Goal: Use online tool/utility: Utilize a website feature to perform a specific function

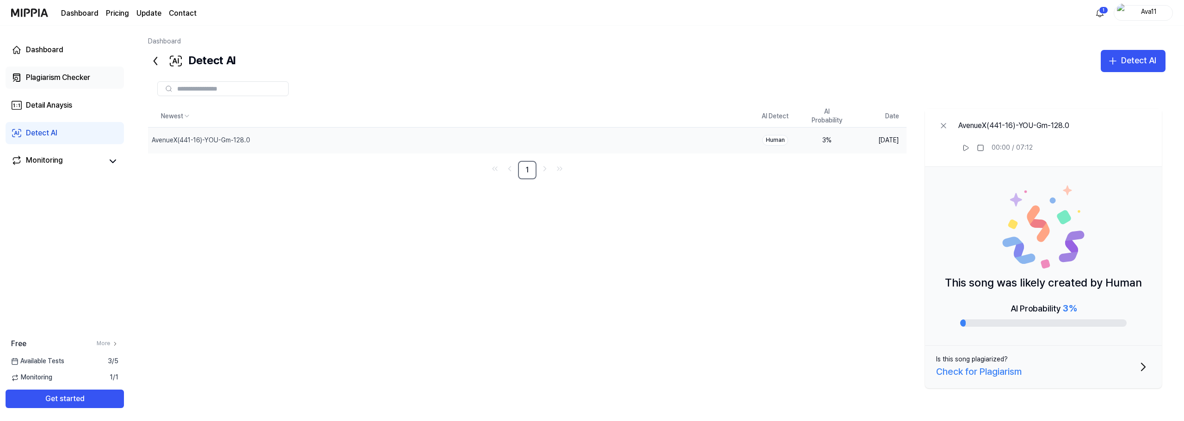
click at [69, 78] on div "Plagiarism Checker" at bounding box center [58, 77] width 64 height 11
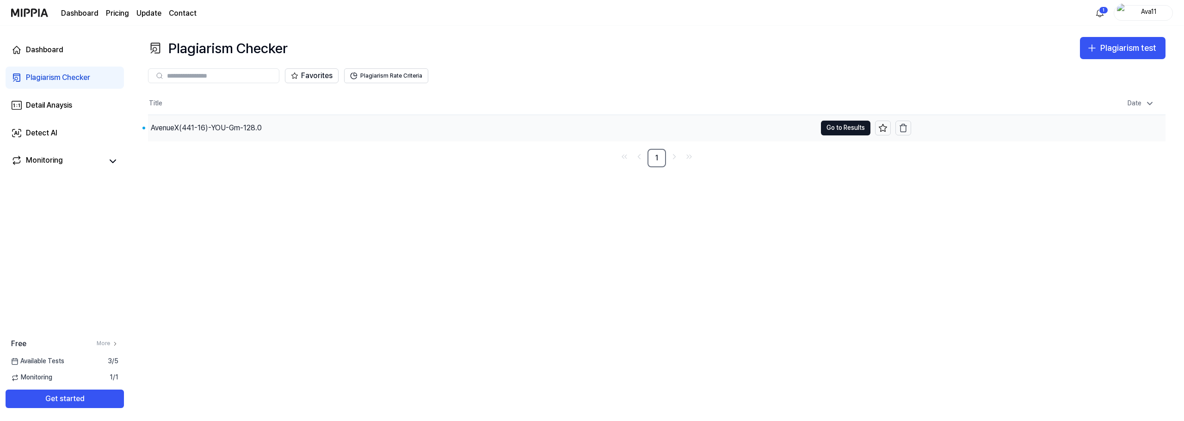
click at [286, 126] on div "AvenueX(441-16)-YOU-Gm-128.0" at bounding box center [482, 128] width 668 height 26
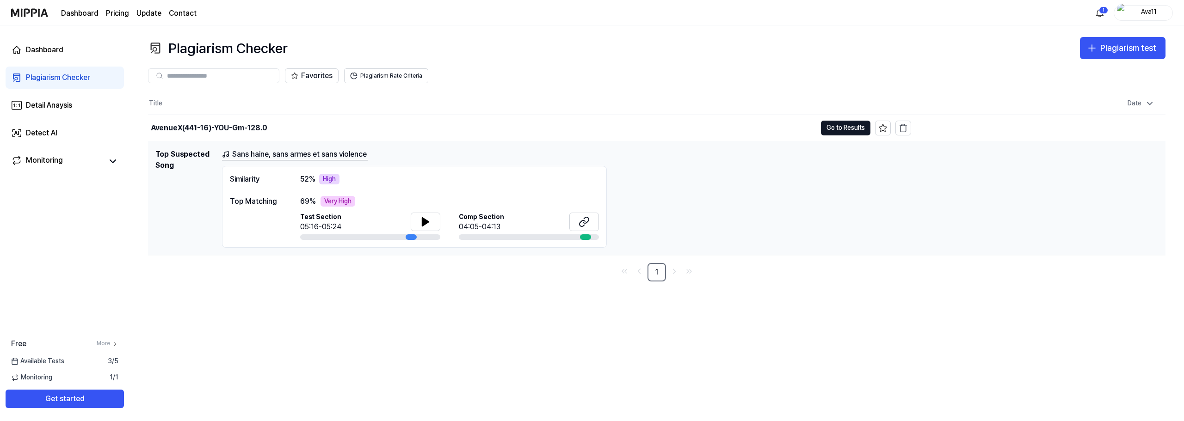
click at [289, 150] on link "Sans haine, sans armes et sans violence" at bounding box center [295, 155] width 146 height 12
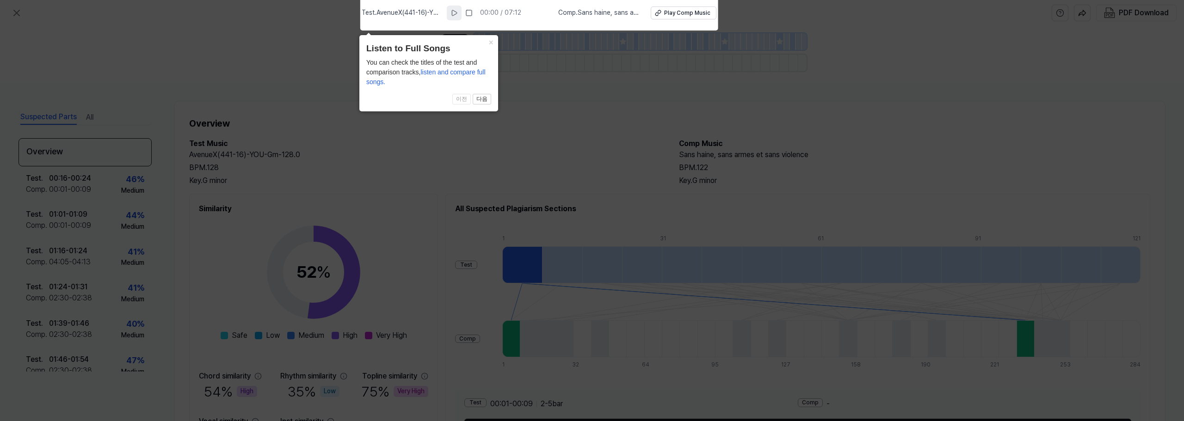
click at [457, 12] on icon at bounding box center [453, 12] width 7 height 7
click at [685, 13] on div "Play Comp Music" at bounding box center [687, 13] width 46 height 8
click at [456, 13] on rect at bounding box center [455, 13] width 1 height 6
click at [701, 155] on icon at bounding box center [592, 208] width 1184 height 426
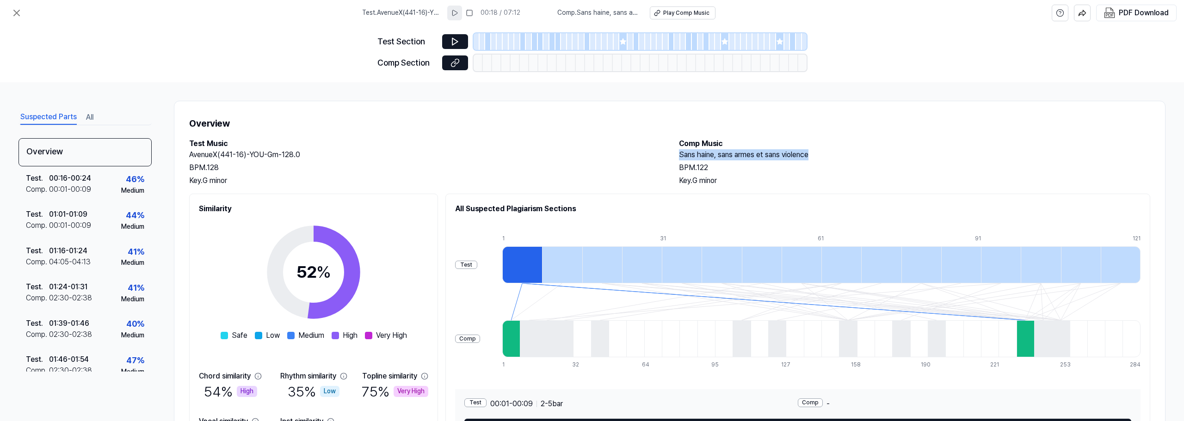
drag, startPoint x: 678, startPoint y: 154, endPoint x: 811, endPoint y: 152, distance: 132.3
click at [811, 152] on h2 "Sans haine, sans armes et sans violence" at bounding box center [914, 154] width 471 height 11
copy h2 "Sans haine, sans armes et sans violence"
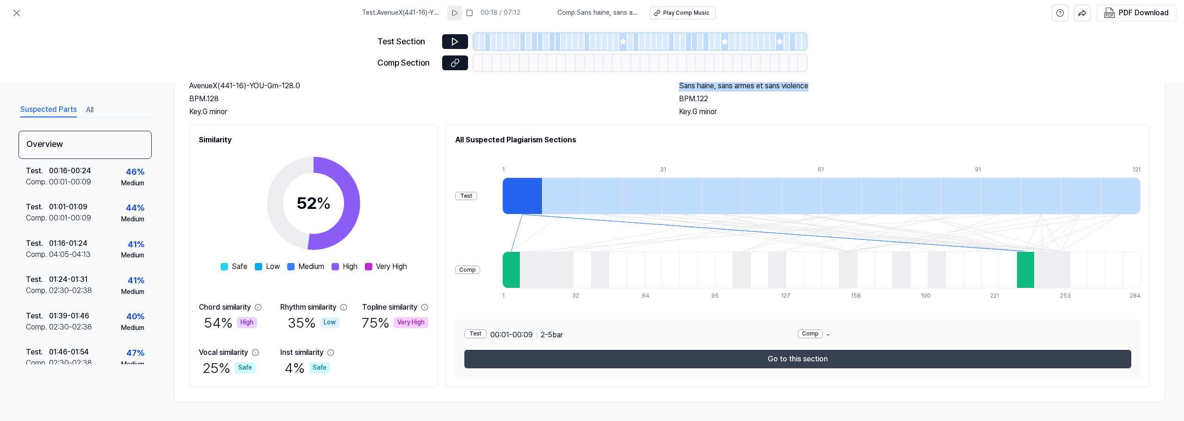
click at [807, 357] on button "Go to this section" at bounding box center [797, 359] width 667 height 18
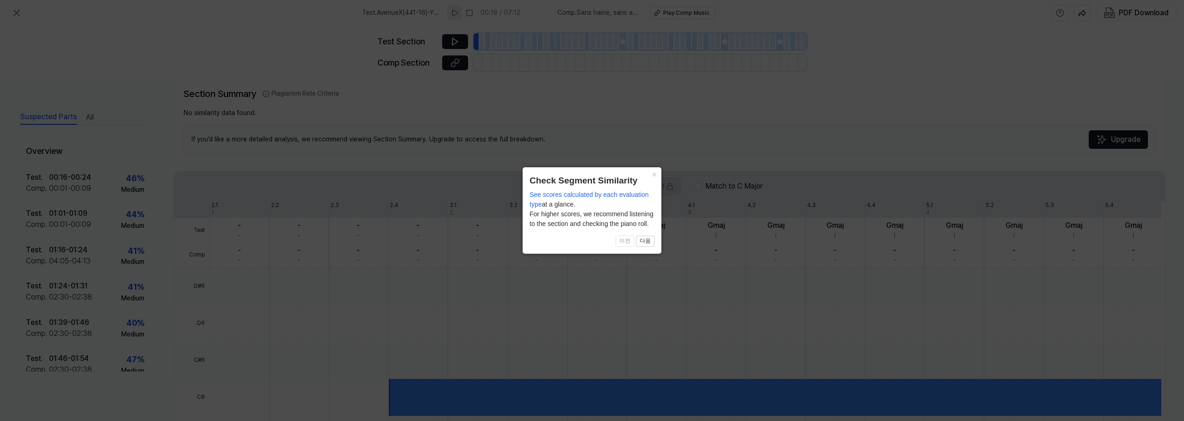
scroll to position [194, 0]
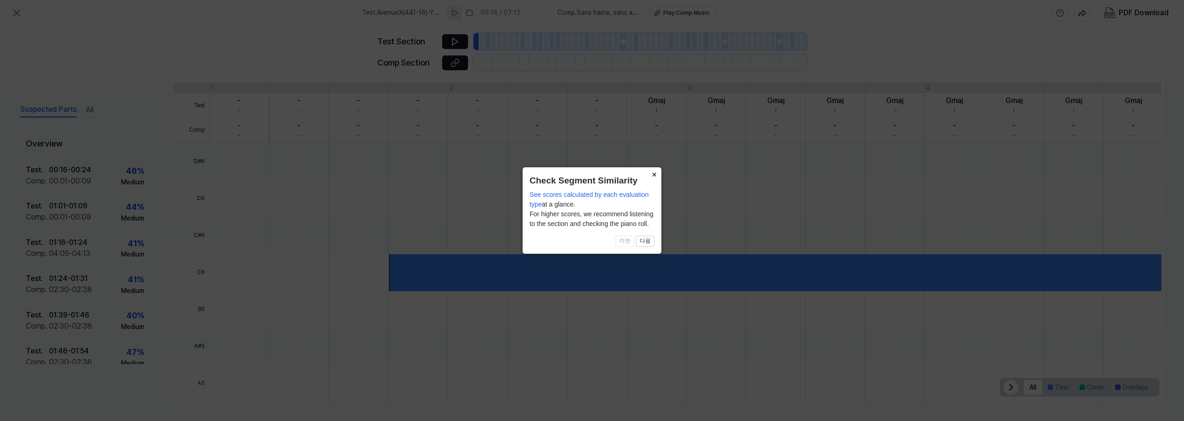
click at [652, 172] on button "×" at bounding box center [653, 173] width 15 height 13
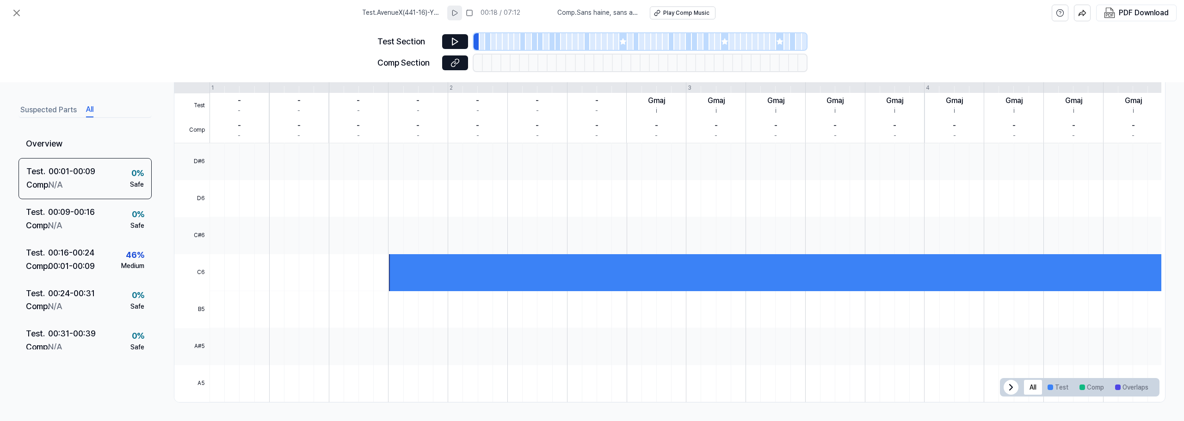
drag, startPoint x: 91, startPoint y: 103, endPoint x: 92, endPoint y: 111, distance: 8.4
click at [91, 104] on button "All" at bounding box center [89, 110] width 7 height 15
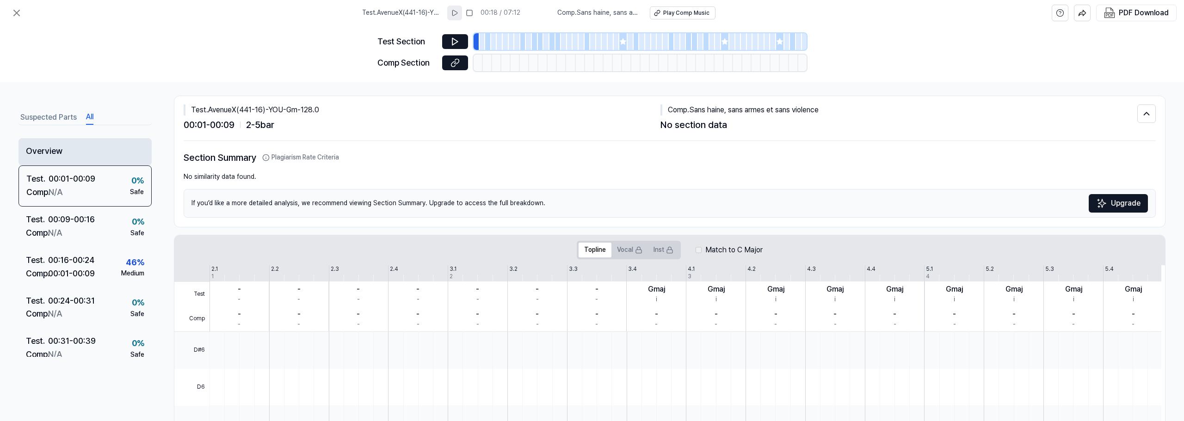
scroll to position [0, 0]
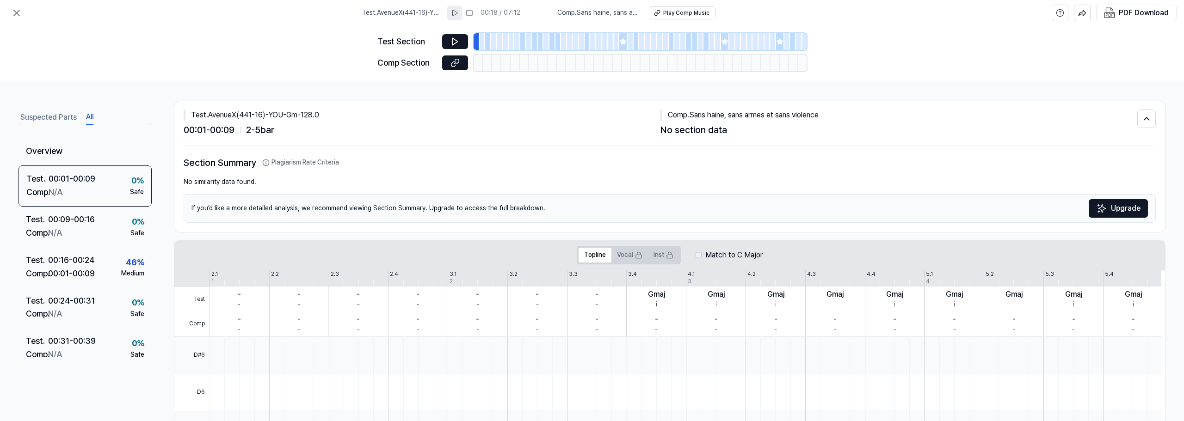
click at [313, 47] on div "Test Section Comp Section" at bounding box center [592, 54] width 1184 height 56
click at [1144, 121] on icon at bounding box center [1146, 118] width 10 height 11
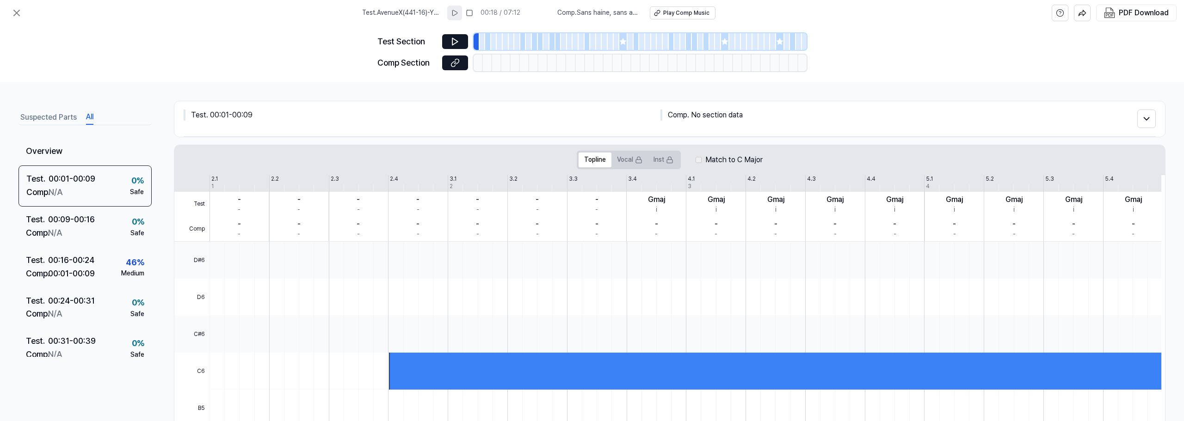
click at [66, 117] on button "Suspected Parts" at bounding box center [48, 117] width 56 height 15
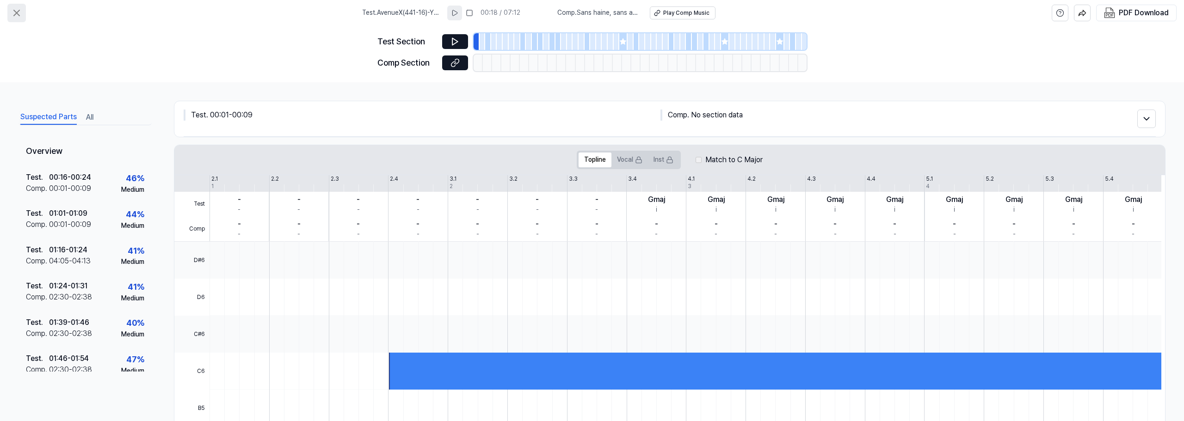
click at [18, 13] on icon at bounding box center [16, 12] width 11 height 11
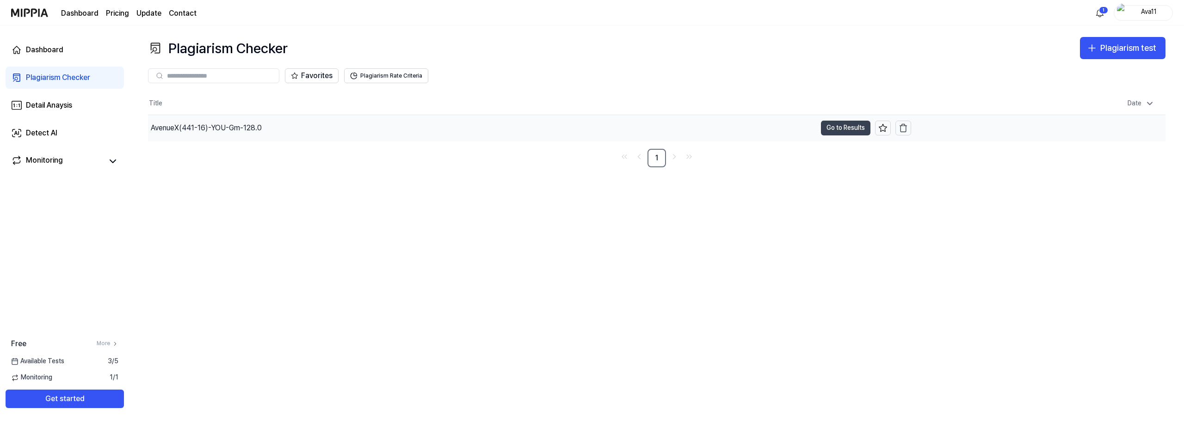
click at [855, 127] on button "Go to Results" at bounding box center [845, 128] width 49 height 15
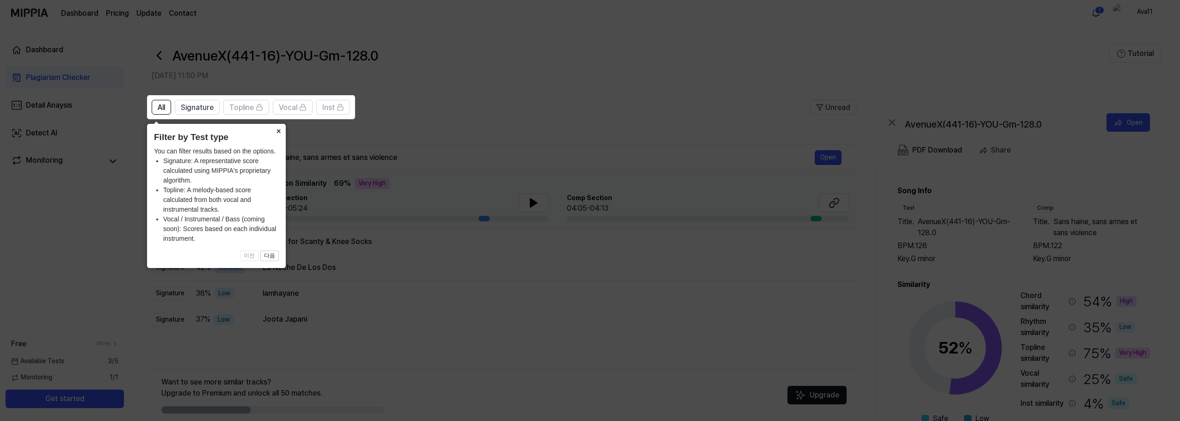
click at [279, 130] on button "×" at bounding box center [278, 130] width 15 height 13
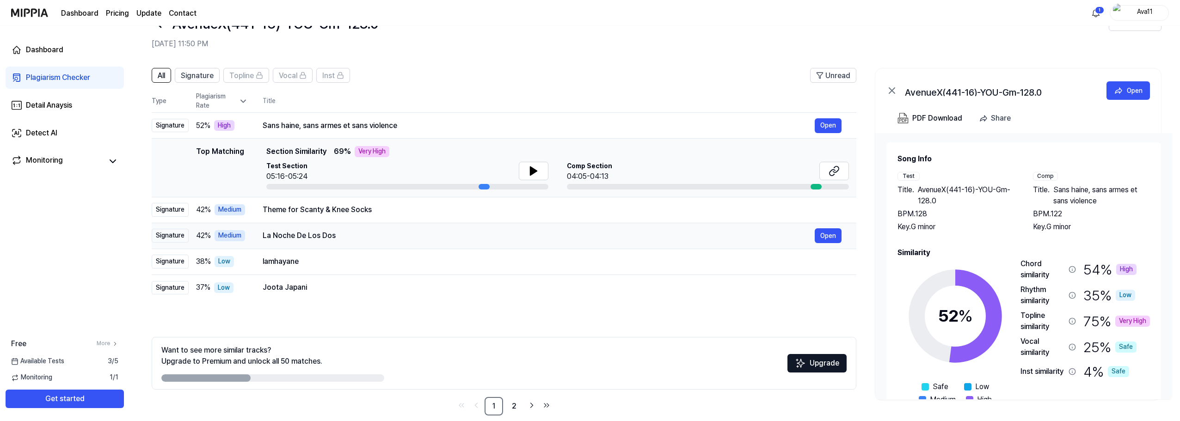
scroll to position [45, 0]
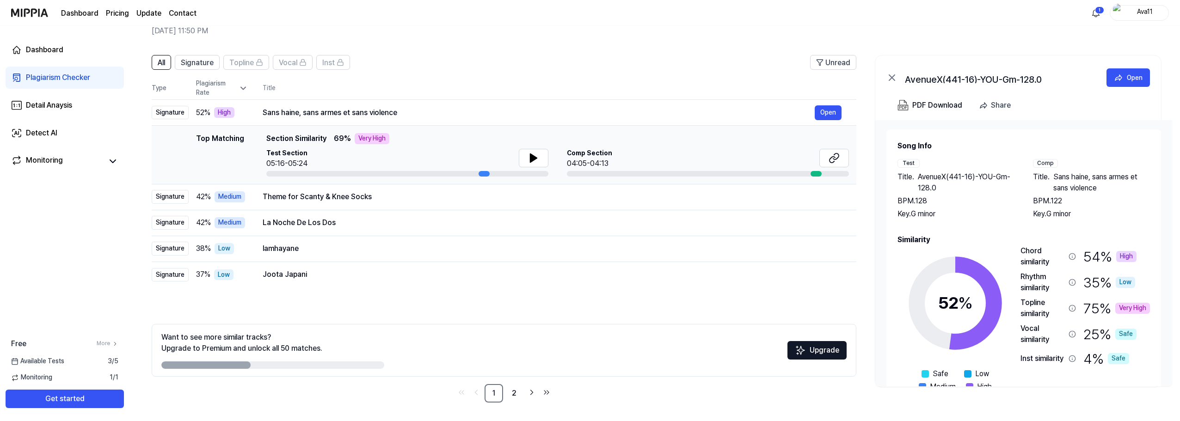
drag, startPoint x: 607, startPoint y: 268, endPoint x: 293, endPoint y: 306, distance: 316.7
click at [293, 306] on div "All Signature Topline Vocal Inst Unread All Signature Topline Vocal Inst Type P…" at bounding box center [504, 229] width 705 height 348
click at [830, 197] on button "Open" at bounding box center [828, 197] width 27 height 15
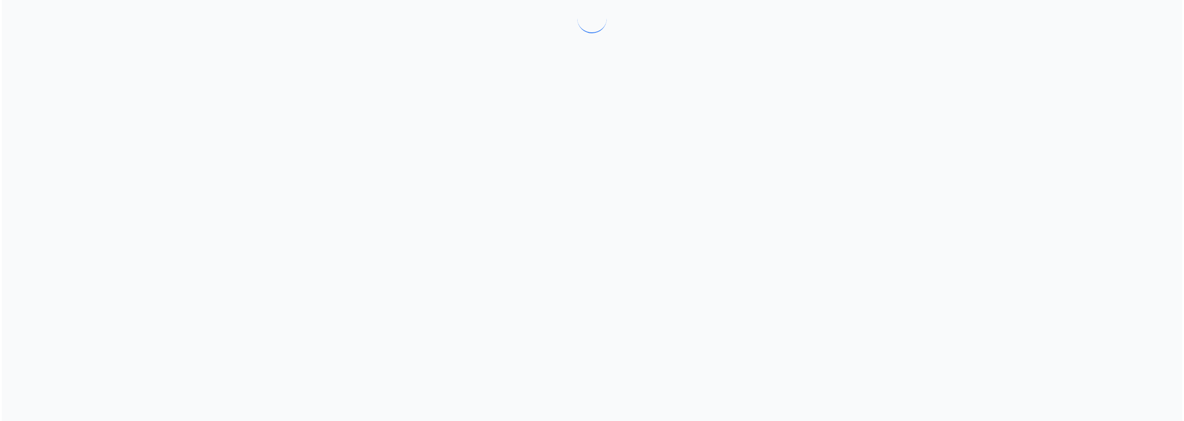
scroll to position [0, 0]
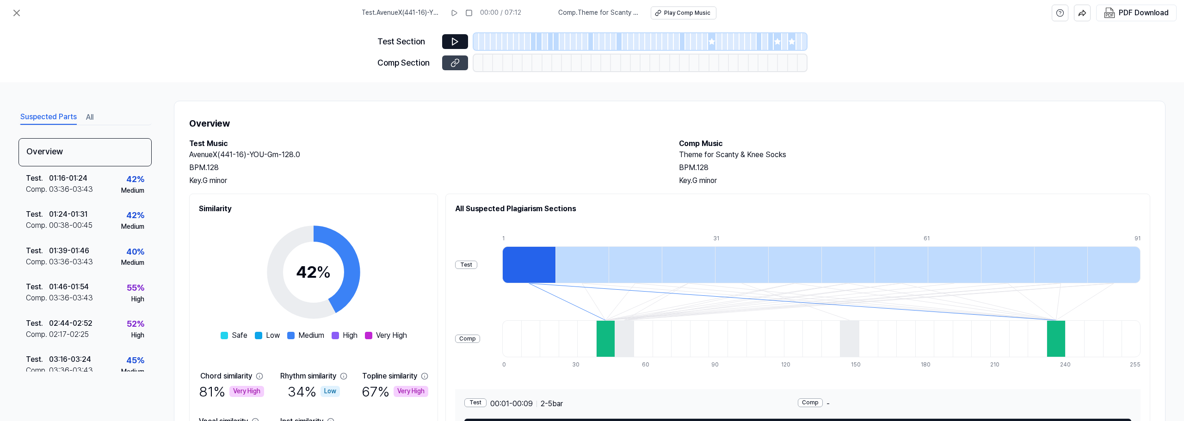
click at [458, 62] on icon at bounding box center [456, 61] width 5 height 5
